Goal: Task Accomplishment & Management: Manage account settings

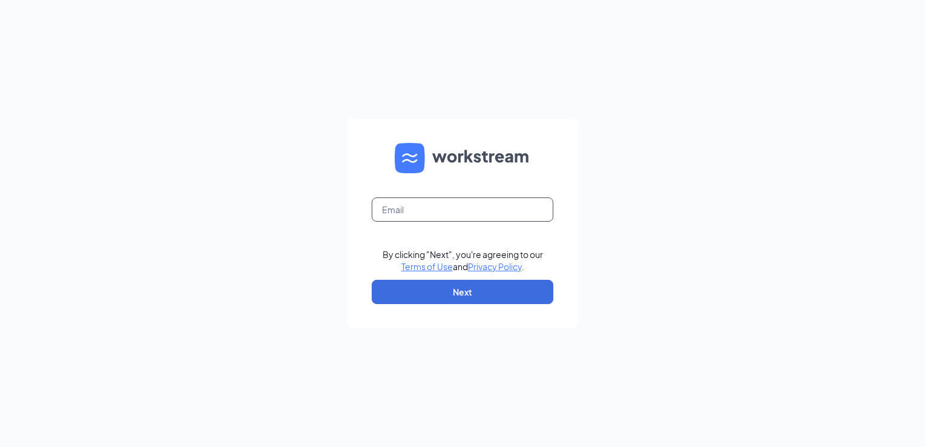
click at [404, 205] on input "text" at bounding box center [463, 209] width 182 height 24
type input "sheronabryant@gmail.com"
click at [430, 293] on button "Next" at bounding box center [463, 292] width 182 height 24
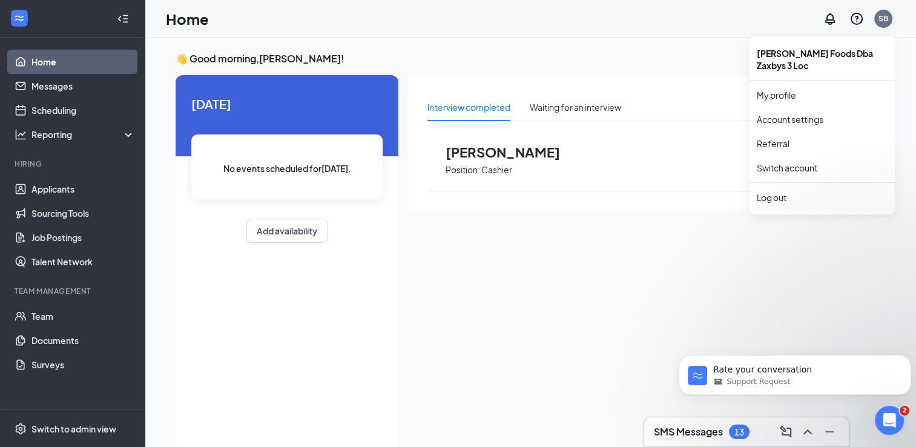
click at [879, 18] on div "SB" at bounding box center [883, 18] width 10 height 10
click at [775, 202] on div "Log out" at bounding box center [821, 197] width 131 height 12
